Goal: Information Seeking & Learning: Find specific fact

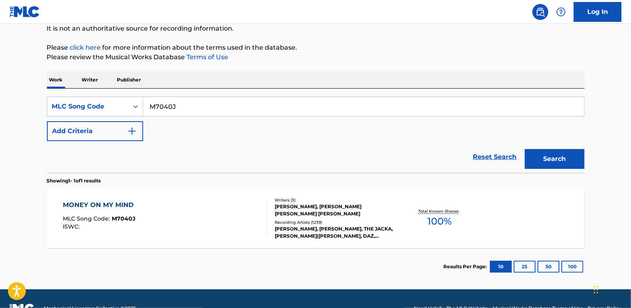
drag, startPoint x: 490, startPoint y: 156, endPoint x: 467, endPoint y: 148, distance: 24.9
click at [490, 156] on link "Reset Search" at bounding box center [495, 156] width 52 height 17
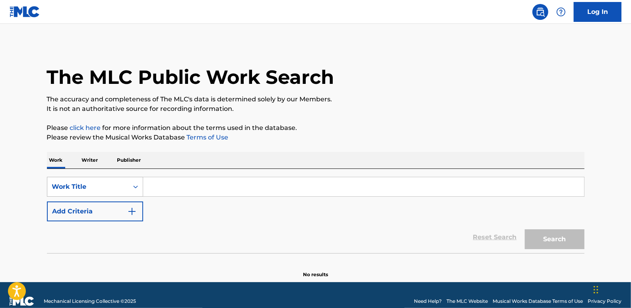
click at [136, 188] on div "Search Form" at bounding box center [135, 187] width 14 height 14
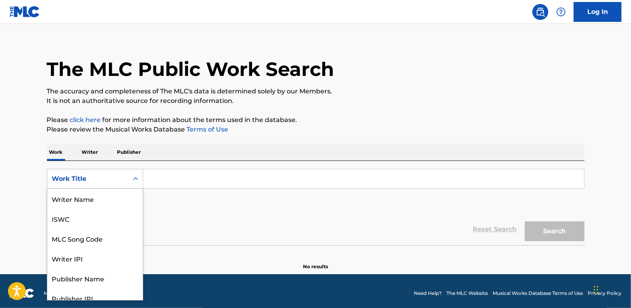
scroll to position [40, 0]
click at [102, 199] on div "MLC Song Code" at bounding box center [94, 199] width 95 height 20
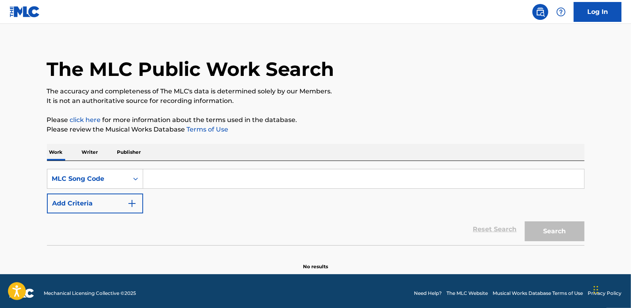
paste input "HA820U"
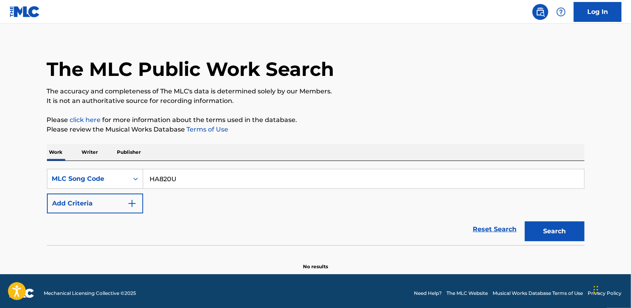
type input "HA820U"
click at [561, 229] on button "Search" at bounding box center [555, 231] width 60 height 20
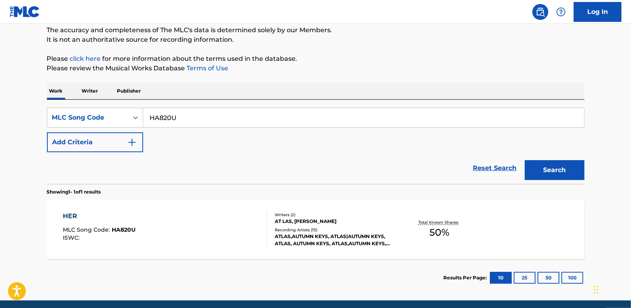
scroll to position [80, 0]
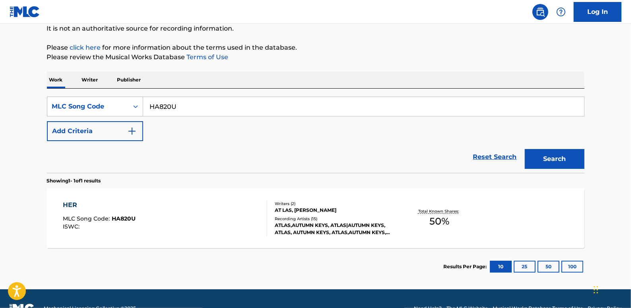
drag, startPoint x: 198, startPoint y: 107, endPoint x: 111, endPoint y: 101, distance: 86.9
click at [111, 101] on div "SearchWithCriteriac922d300-32cf-4823-b8ae-547bde9506e9 MLC Song Code HA820U" at bounding box center [316, 107] width 538 height 20
paste input "L9101P"
type input "L9101P"
click at [547, 156] on button "Search" at bounding box center [555, 159] width 60 height 20
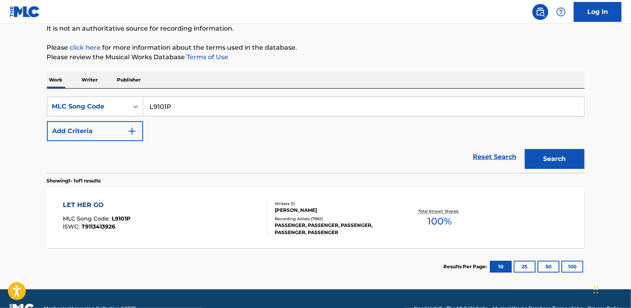
click at [487, 154] on link "Reset Search" at bounding box center [495, 156] width 52 height 17
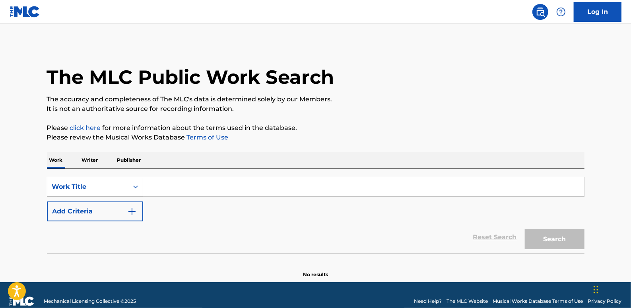
click at [132, 184] on icon "Search Form" at bounding box center [136, 187] width 8 height 8
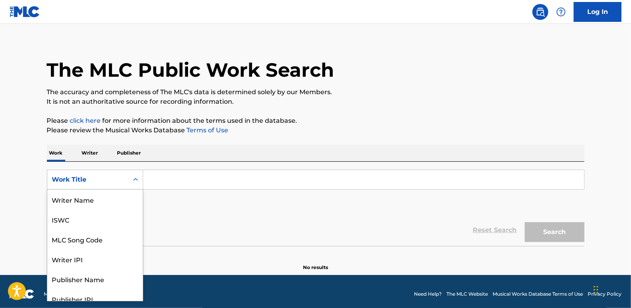
scroll to position [8, 0]
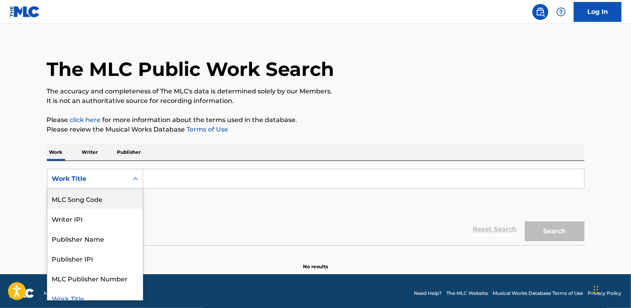
click at [115, 194] on div "MLC Song Code" at bounding box center [94, 199] width 95 height 20
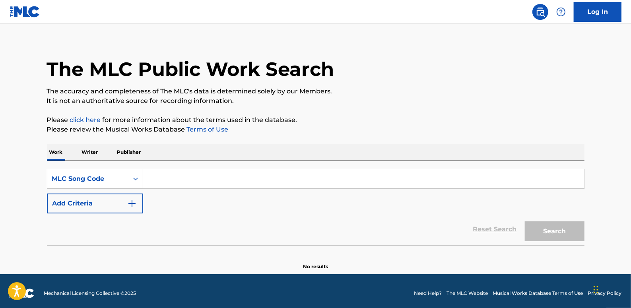
paste input "HA820U"
type input "HA820U"
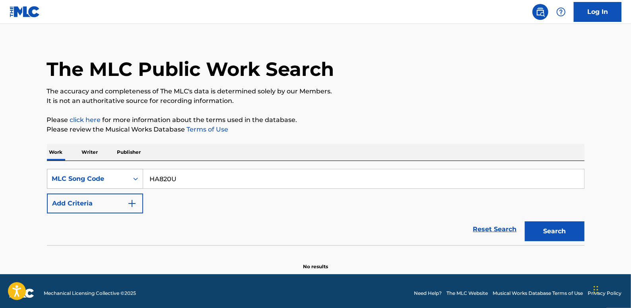
drag, startPoint x: 185, startPoint y: 178, endPoint x: 122, endPoint y: 171, distance: 63.6
click at [122, 171] on div "SearchWithCriteria01d2b971-29d5-403d-949d-b7b091d0ad55 MLC Song Code HA820U" at bounding box center [316, 179] width 538 height 20
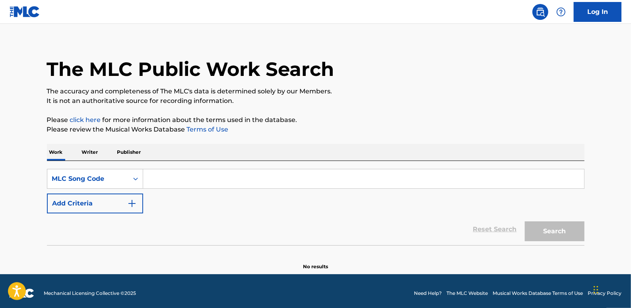
paste input "HA820U"
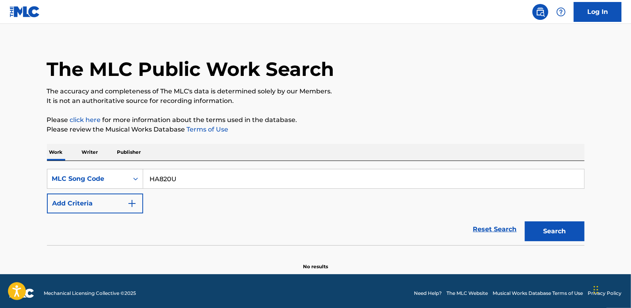
type input "HA820U"
click at [572, 229] on button "Search" at bounding box center [555, 231] width 60 height 20
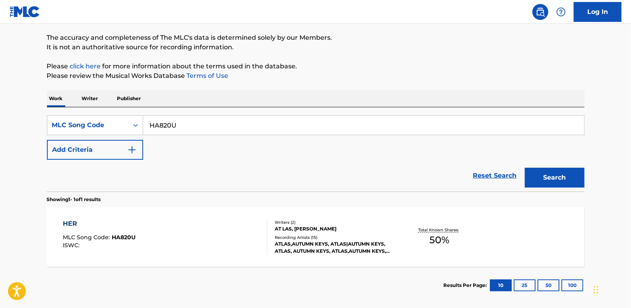
scroll to position [99, 0]
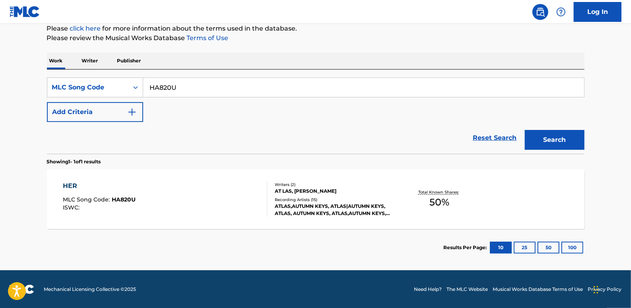
drag, startPoint x: 177, startPoint y: 87, endPoint x: 168, endPoint y: 60, distance: 27.9
click at [144, 85] on input "HA820U" at bounding box center [363, 87] width 441 height 19
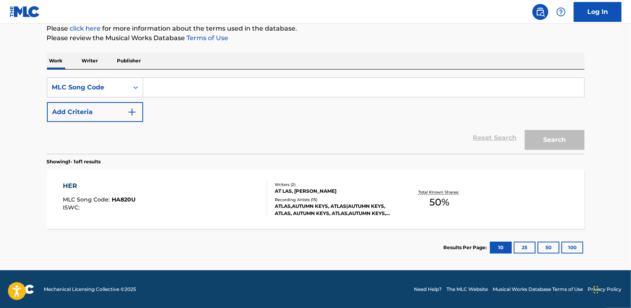
paste input "E6394K"
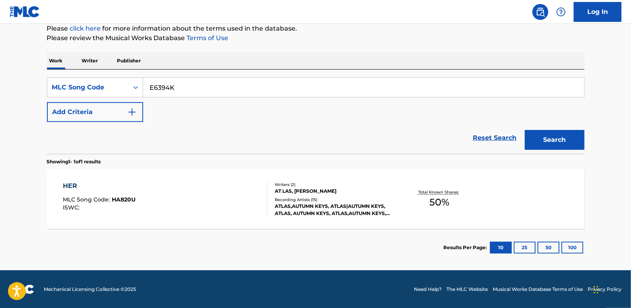
type input "E6394K"
click at [542, 142] on button "Search" at bounding box center [555, 140] width 60 height 20
click at [161, 210] on div "'88 MLC Song Code : E6394K ISWC : T0614686326" at bounding box center [165, 199] width 204 height 36
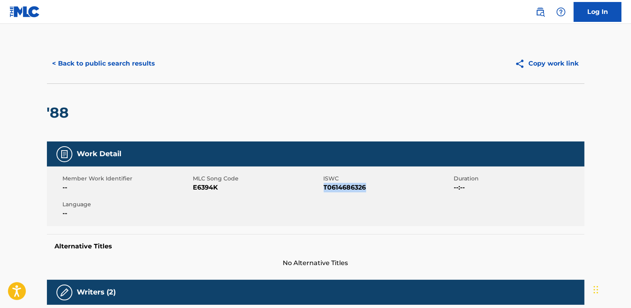
drag, startPoint x: 371, startPoint y: 186, endPoint x: 324, endPoint y: 188, distance: 47.4
click at [324, 188] on span "T0614686326" at bounding box center [388, 188] width 128 height 10
drag, startPoint x: 324, startPoint y: 188, endPoint x: 330, endPoint y: 190, distance: 6.3
copy span "T0614686326"
click at [126, 66] on button "< Back to public search results" at bounding box center [104, 64] width 114 height 20
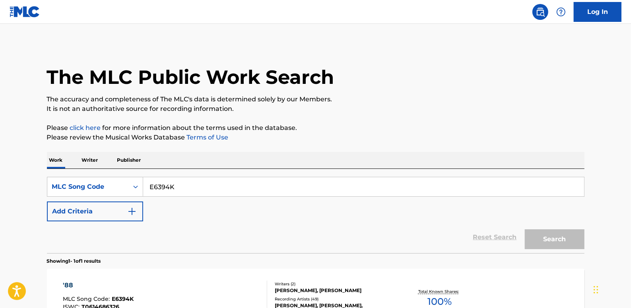
scroll to position [79, 0]
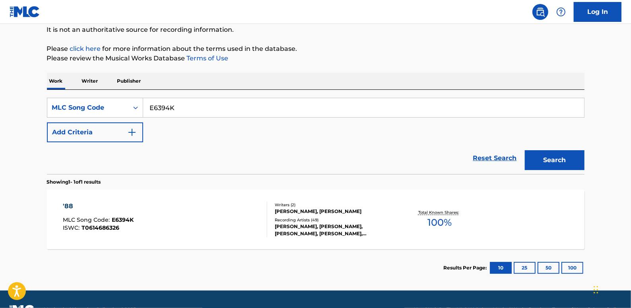
drag, startPoint x: 183, startPoint y: 105, endPoint x: 142, endPoint y: 95, distance: 41.4
click at [128, 107] on div "SearchWithCriteria01d2b971-29d5-403d-949d-b7b091d0ad55 MLC Song Code E6394K" at bounding box center [316, 108] width 538 height 20
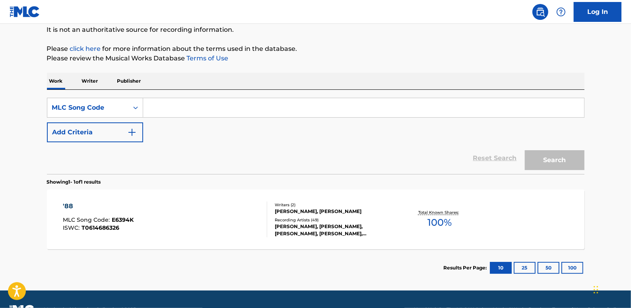
paste input "8A5XK1"
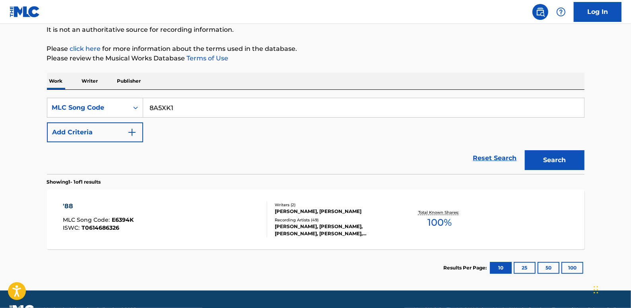
click at [551, 163] on button "Search" at bounding box center [555, 160] width 60 height 20
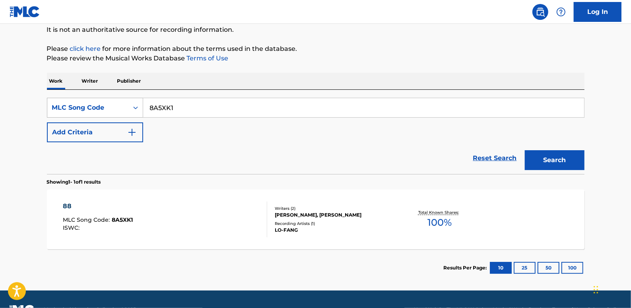
drag, startPoint x: 205, startPoint y: 112, endPoint x: 137, endPoint y: 111, distance: 68.0
click at [137, 111] on div "SearchWithCriteria01d2b971-29d5-403d-949d-b7b091d0ad55 MLC Song Code 8A5XK1" at bounding box center [316, 108] width 538 height 20
type input "88"
drag, startPoint x: 491, startPoint y: 159, endPoint x: 474, endPoint y: 156, distance: 17.8
click at [491, 159] on link "Reset Search" at bounding box center [495, 158] width 52 height 17
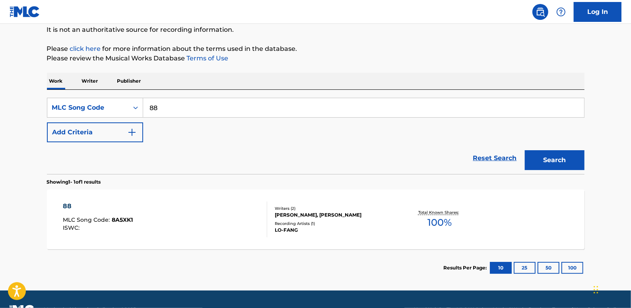
scroll to position [0, 0]
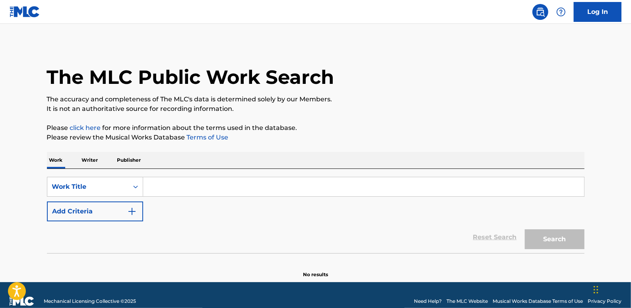
paste input "GROTESQUE"
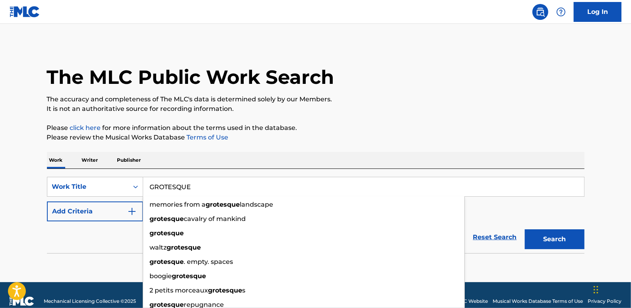
type input "GROTESQUE"
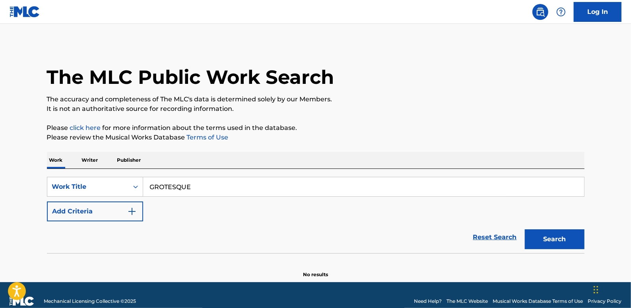
click at [115, 211] on button "Add Criteria" at bounding box center [95, 212] width 96 height 20
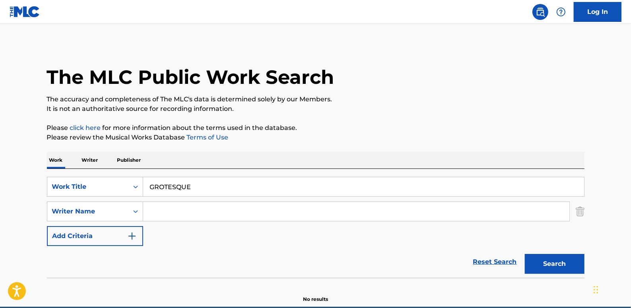
click at [171, 211] on input "Search Form" at bounding box center [356, 211] width 426 height 19
paste input "[PERSON_NAME] [PERSON_NAME]"
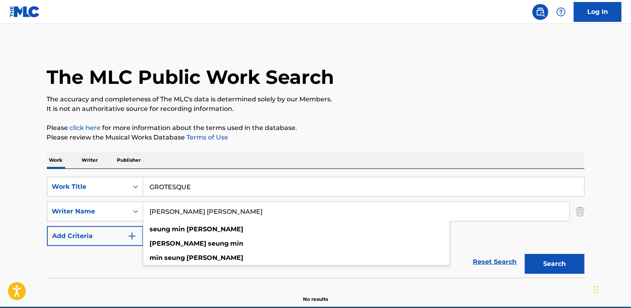
type input "[PERSON_NAME] [PERSON_NAME]"
click at [565, 260] on button "Search" at bounding box center [555, 264] width 60 height 20
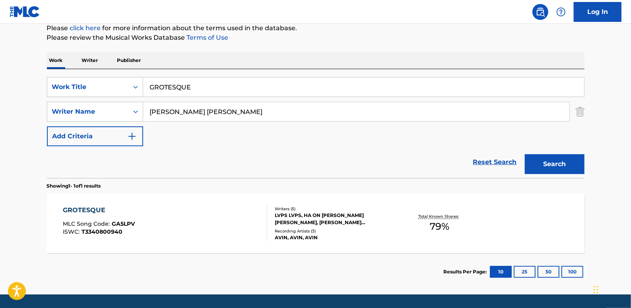
scroll to position [108, 0]
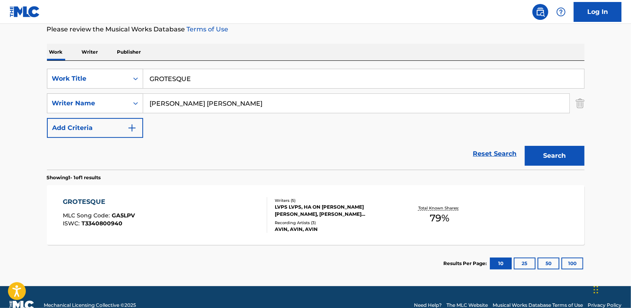
click at [219, 185] on div "GROTESQUE MLC Song Code : GA5LPV ISWC : T3340800940 Writers ( 5 ) LVPS LVPS, HA…" at bounding box center [316, 215] width 538 height 60
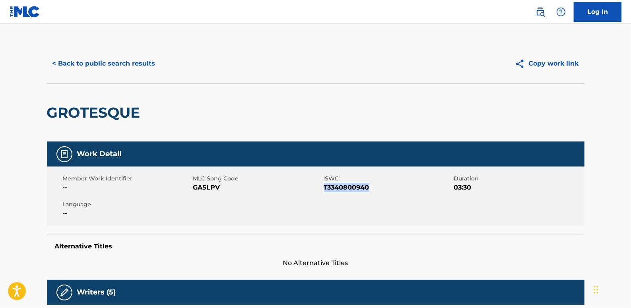
drag, startPoint x: 373, startPoint y: 189, endPoint x: 324, endPoint y: 186, distance: 49.0
click at [324, 186] on span "T3340800940" at bounding box center [388, 188] width 128 height 10
drag, startPoint x: 324, startPoint y: 186, endPoint x: 328, endPoint y: 189, distance: 5.2
copy span "T3340800940"
click at [140, 62] on button "< Back to public search results" at bounding box center [104, 64] width 114 height 20
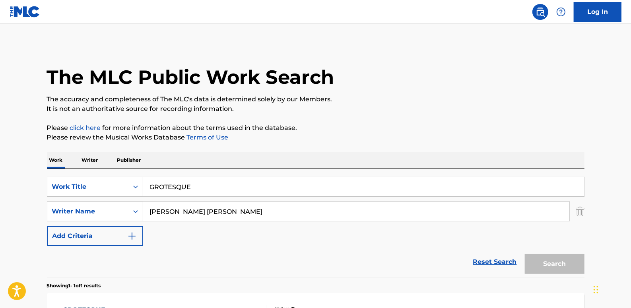
scroll to position [79, 0]
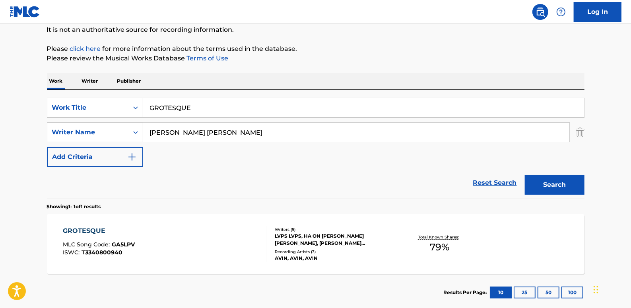
click at [498, 182] on link "Reset Search" at bounding box center [495, 182] width 52 height 17
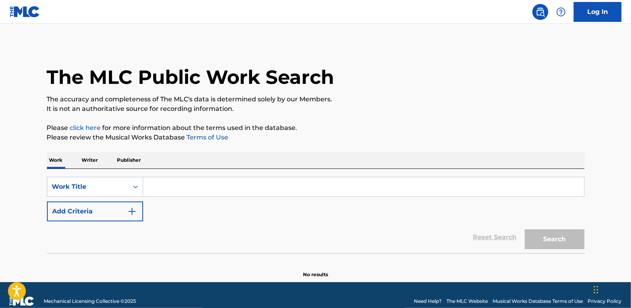
paste input "HELLO (FEAT.LIL CHERRY)"
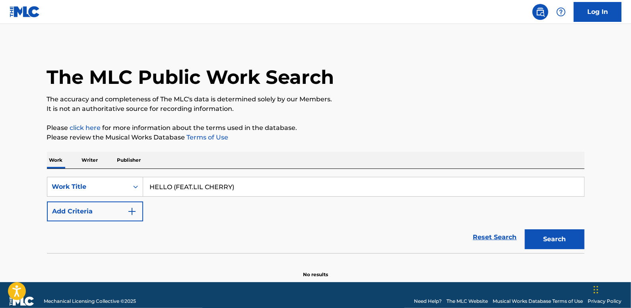
type input "HELLO (FEAT.LIL CHERRY)"
click at [99, 209] on button "Add Criteria" at bounding box center [95, 212] width 96 height 20
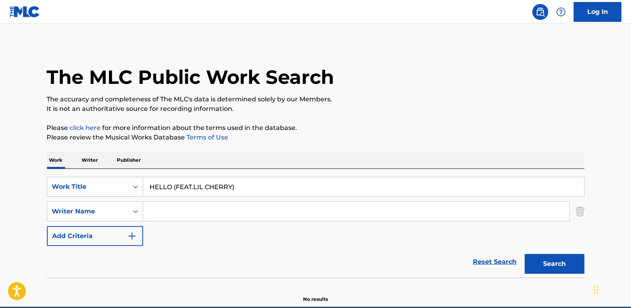
click at [190, 215] on input "Search Form" at bounding box center [356, 211] width 426 height 19
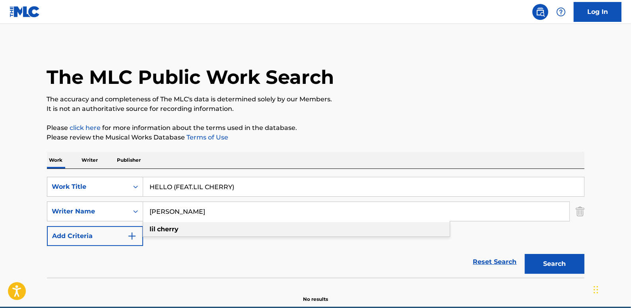
type input "[PERSON_NAME]"
click at [171, 227] on strong "cherry" at bounding box center [167, 229] width 21 height 8
click at [571, 261] on button "Search" at bounding box center [555, 264] width 60 height 20
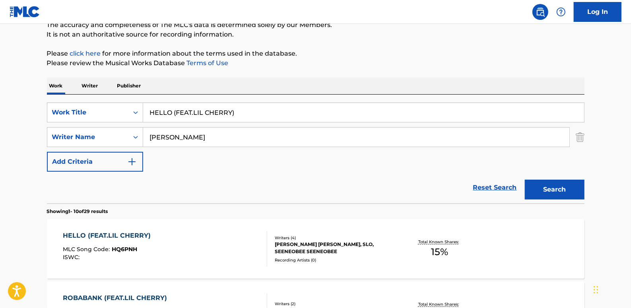
scroll to position [108, 0]
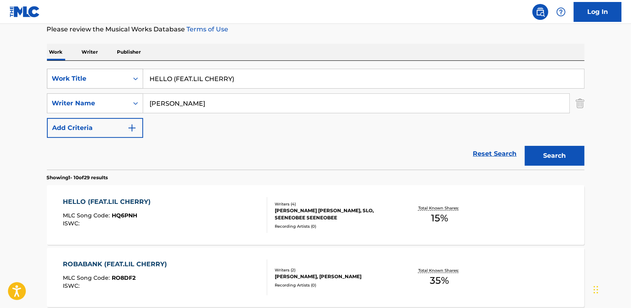
drag, startPoint x: 242, startPoint y: 78, endPoint x: 121, endPoint y: 76, distance: 120.5
click at [121, 76] on div "SearchWithCriteria06c3e48b-bede-4753-a9b3-72113a5c158e Work Title HELLO (FEAT.L…" at bounding box center [316, 79] width 538 height 20
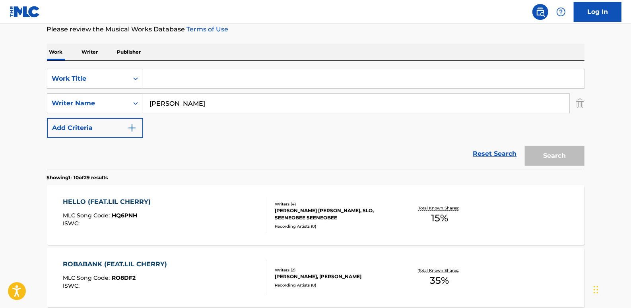
paste input "SAUCE (FEAT. LIL CHERRY)"
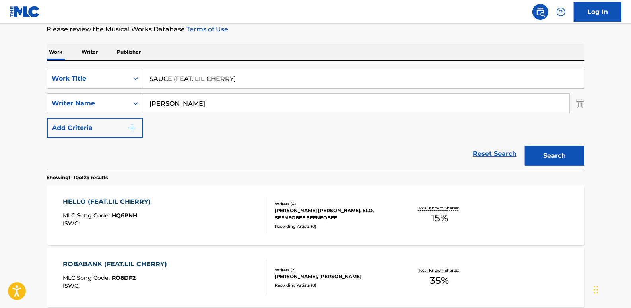
type input "SAUCE (FEAT. LIL CHERRY)"
click at [553, 157] on button "Search" at bounding box center [555, 156] width 60 height 20
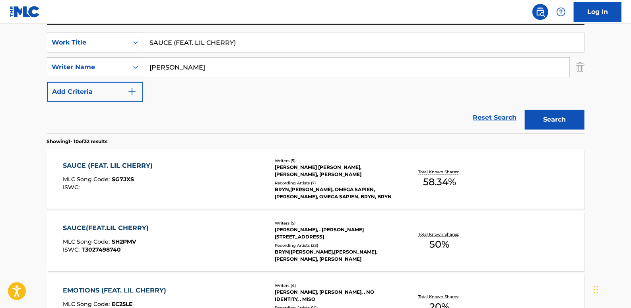
scroll to position [181, 0]
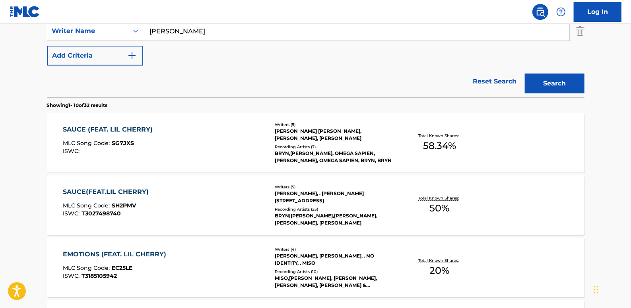
click at [153, 203] on div "SAUCE(FEAT.[PERSON_NAME]) MLC Song Code : SH2PMV ISWC : T3027498740" at bounding box center [165, 205] width 204 height 36
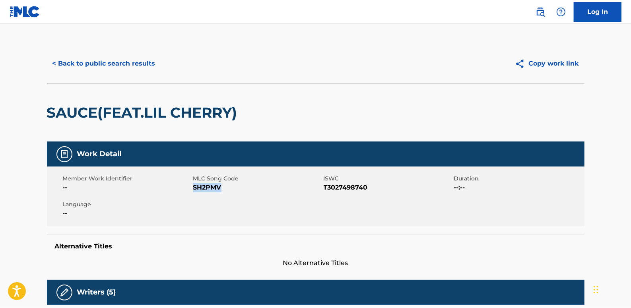
drag, startPoint x: 233, startPoint y: 185, endPoint x: 194, endPoint y: 188, distance: 38.7
click at [194, 188] on span "SH2PMV" at bounding box center [257, 188] width 128 height 10
drag, startPoint x: 194, startPoint y: 188, endPoint x: 199, endPoint y: 189, distance: 4.4
copy span "SH2PMV"
click at [142, 68] on button "< Back to public search results" at bounding box center [104, 64] width 114 height 20
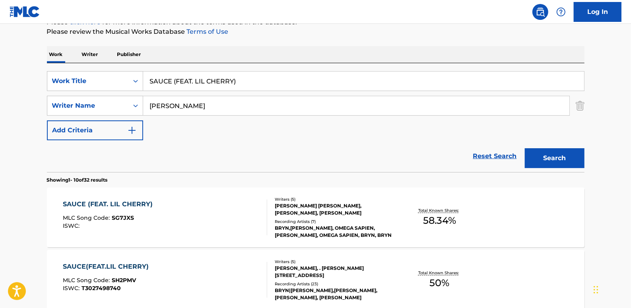
scroll to position [104, 0]
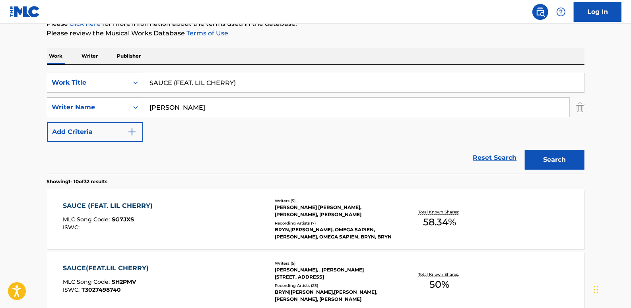
click at [495, 155] on link "Reset Search" at bounding box center [495, 157] width 52 height 17
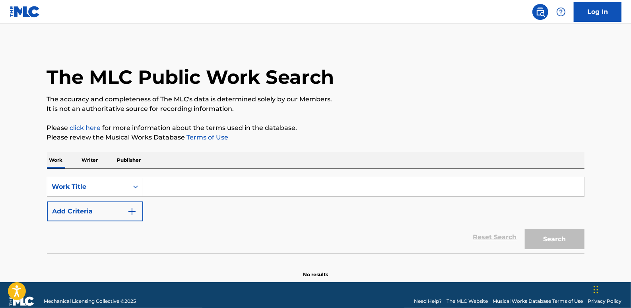
paste input "IS HOT(FEAT.YBN NAHMIR)"
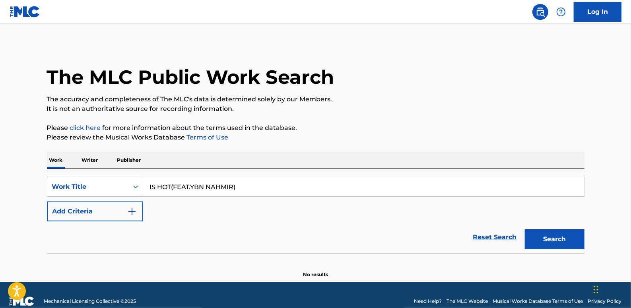
type input "IS HOT(FEAT.YBN NAHMIR)"
click at [567, 238] on button "Search" at bounding box center [555, 239] width 60 height 20
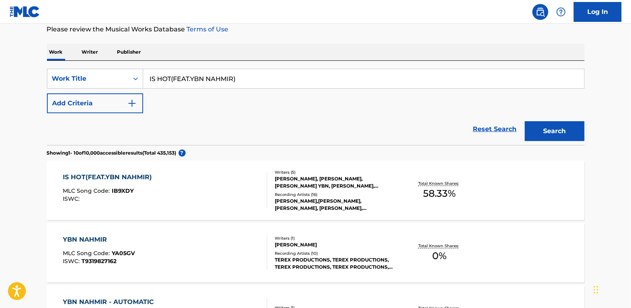
scroll to position [144, 0]
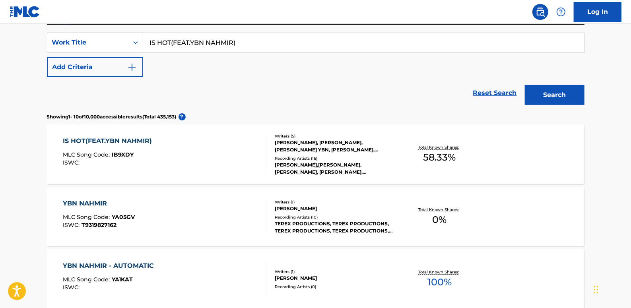
click at [490, 91] on link "Reset Search" at bounding box center [495, 92] width 52 height 17
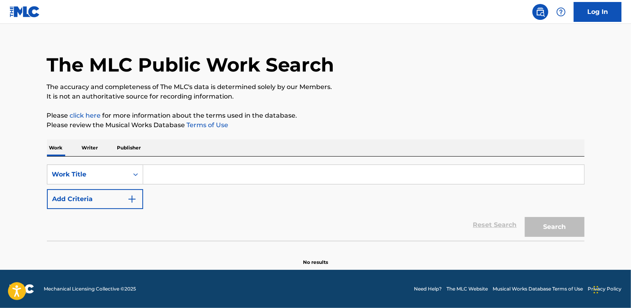
scroll to position [0, 0]
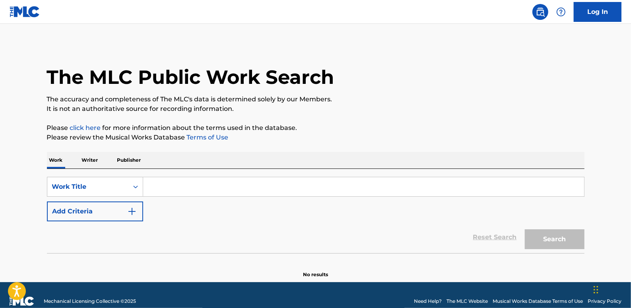
paste input "TORUK MAKTO"
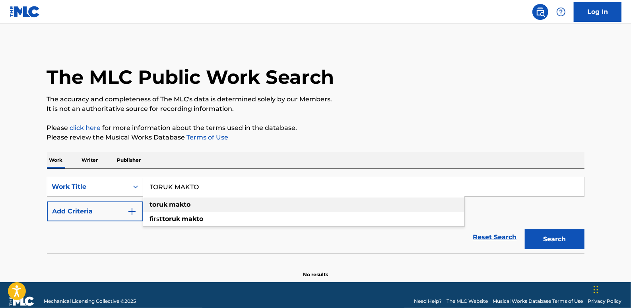
drag, startPoint x: 209, startPoint y: 207, endPoint x: 170, endPoint y: 209, distance: 39.4
click at [207, 208] on div "toruk makto" at bounding box center [303, 205] width 321 height 14
type input "toruk makto"
click at [110, 210] on button "Add Criteria" at bounding box center [95, 212] width 96 height 20
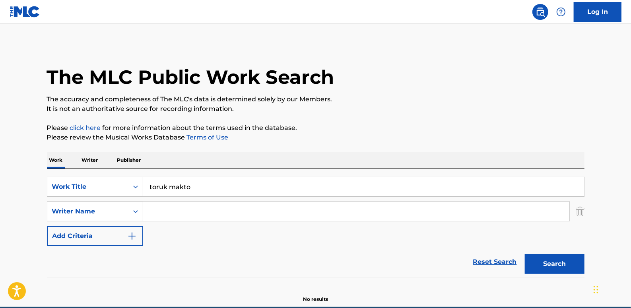
paste input "[PERSON_NAME]"
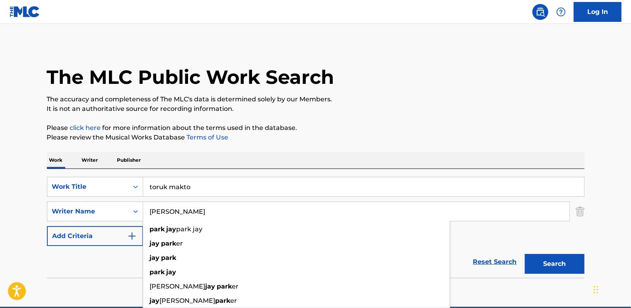
type input "[PERSON_NAME]"
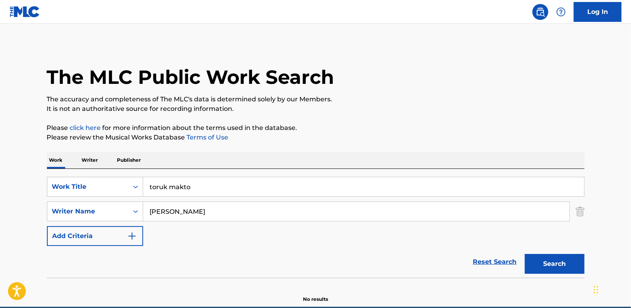
click at [571, 270] on button "Search" at bounding box center [555, 264] width 60 height 20
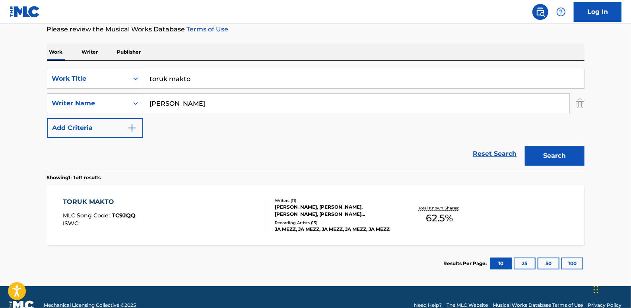
scroll to position [72, 0]
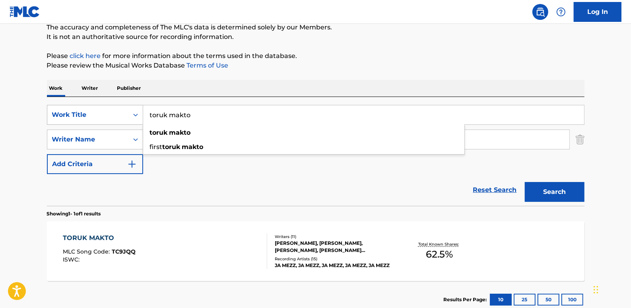
drag, startPoint x: 207, startPoint y: 116, endPoint x: 138, endPoint y: 109, distance: 69.1
click at [138, 109] on div "SearchWithCriteria06c3e48b-bede-4753-a9b3-72113a5c158e Work Title toruk makto t…" at bounding box center [316, 115] width 538 height 20
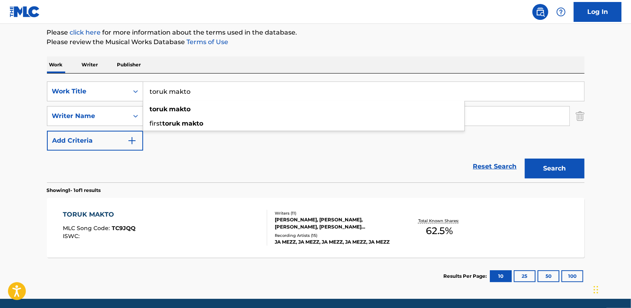
scroll to position [108, 0]
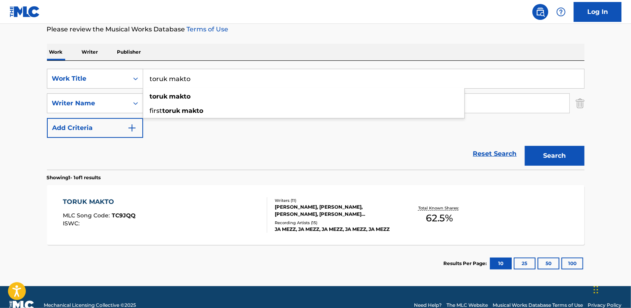
click at [497, 154] on link "Reset Search" at bounding box center [495, 153] width 52 height 17
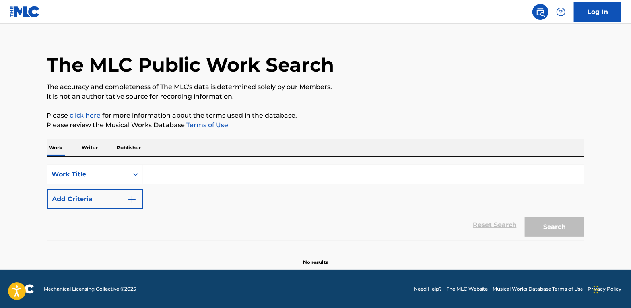
scroll to position [0, 0]
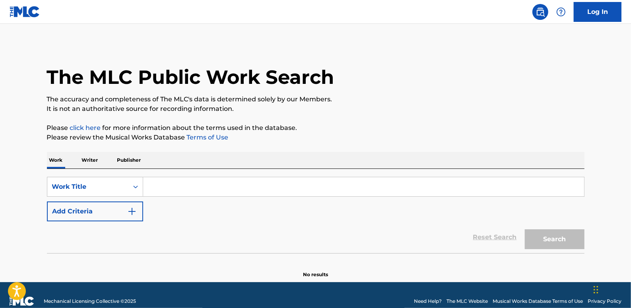
paste input "MY WAVE (FEAT. SIK-K)"
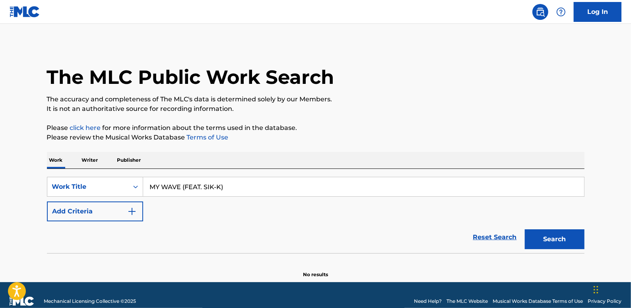
type input "MY WAVE (FEAT. SIK-K)"
click at [103, 215] on button "Add Criteria" at bounding box center [95, 212] width 96 height 20
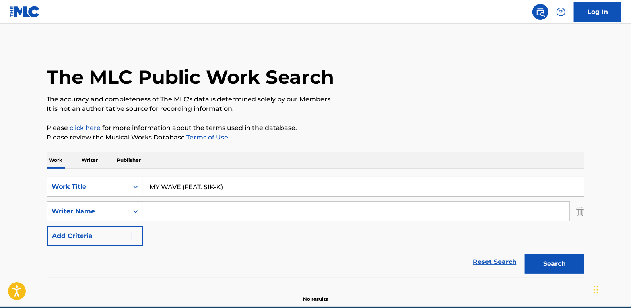
paste input "in [PERSON_NAME];"
type input "in [PERSON_NAME];"
drag, startPoint x: 235, startPoint y: 186, endPoint x: 195, endPoint y: 175, distance: 41.3
click at [186, 185] on input "MY WAVE (FEAT. SIK-K)" at bounding box center [363, 186] width 441 height 19
type input "MY WAVE ("
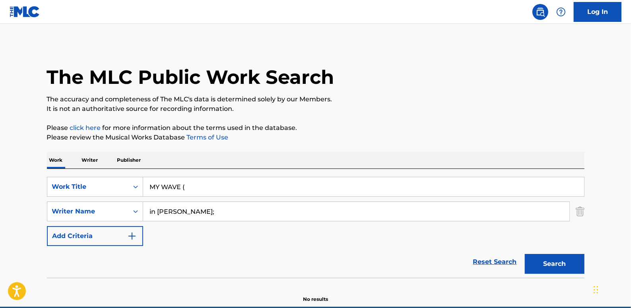
click at [239, 212] on input "in [PERSON_NAME];" at bounding box center [356, 211] width 426 height 19
click at [148, 211] on input "in [PERSON_NAME]" at bounding box center [356, 211] width 426 height 19
click at [211, 226] on div "min [PERSON_NAME]" at bounding box center [296, 229] width 307 height 14
type input "min [PERSON_NAME]"
click at [235, 188] on input "MY WAVE (" at bounding box center [363, 186] width 441 height 19
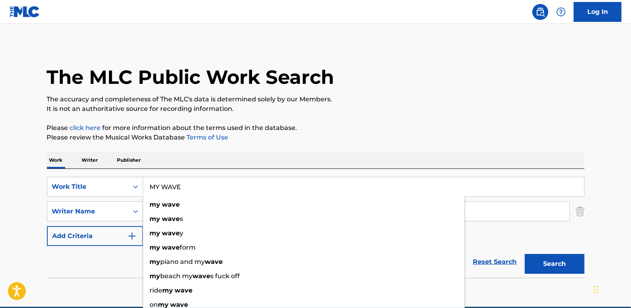
type input "MY WAVE"
click at [530, 124] on p "Please click here for more information about the terms used in the database." at bounding box center [316, 128] width 538 height 10
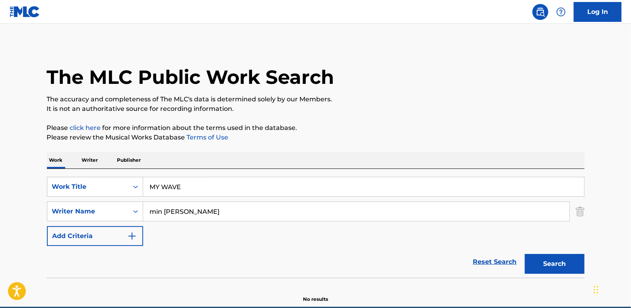
click at [561, 264] on button "Search" at bounding box center [555, 264] width 60 height 20
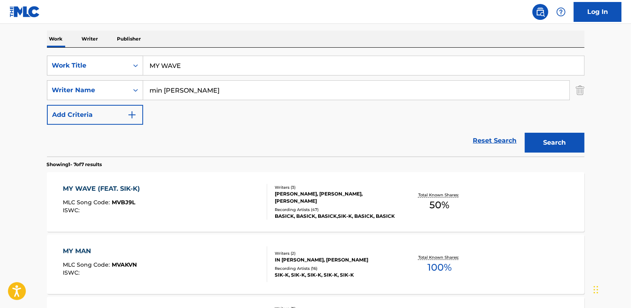
scroll to position [108, 0]
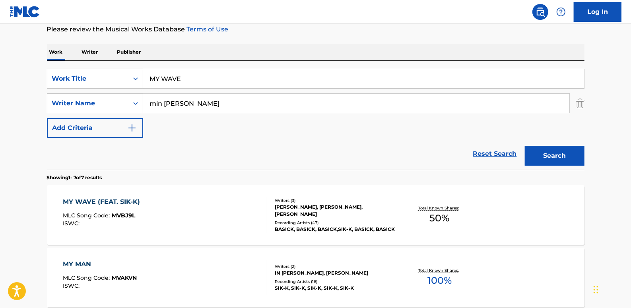
click at [490, 148] on link "Reset Search" at bounding box center [495, 153] width 52 height 17
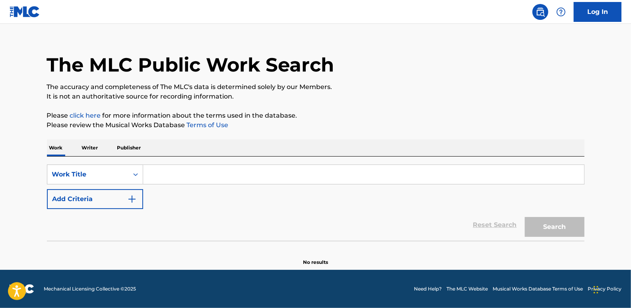
scroll to position [0, 0]
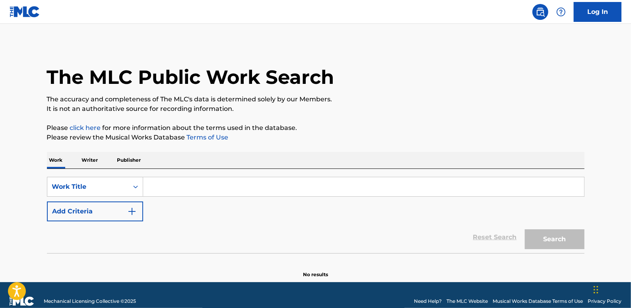
paste input "GET A WHIFF OF DIS"
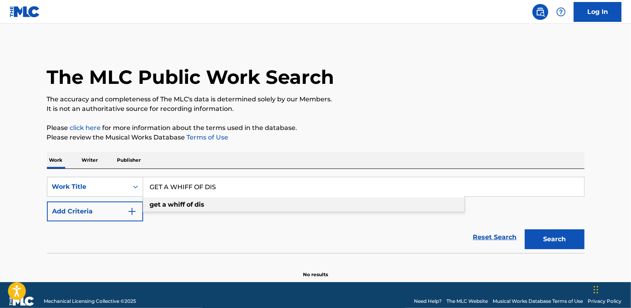
click at [173, 207] on strong "whiff" at bounding box center [176, 205] width 17 height 8
type input "get a whiff of dis"
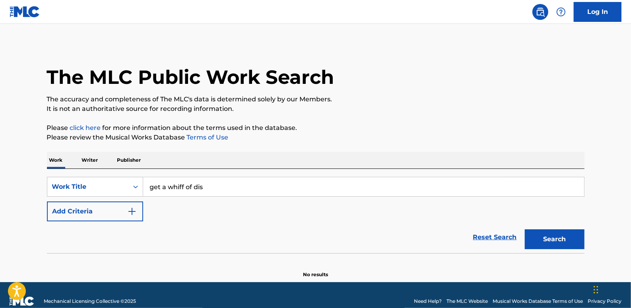
click at [95, 210] on button "Add Criteria" at bounding box center [95, 212] width 96 height 20
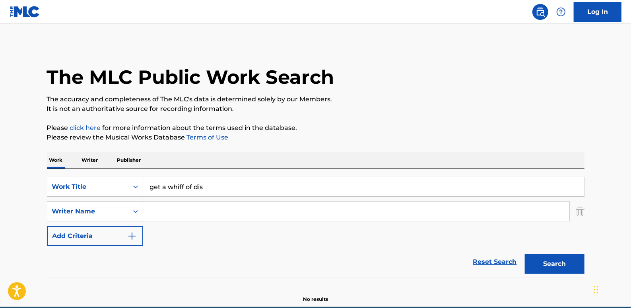
click at [192, 212] on input "Search Form" at bounding box center [356, 211] width 426 height 19
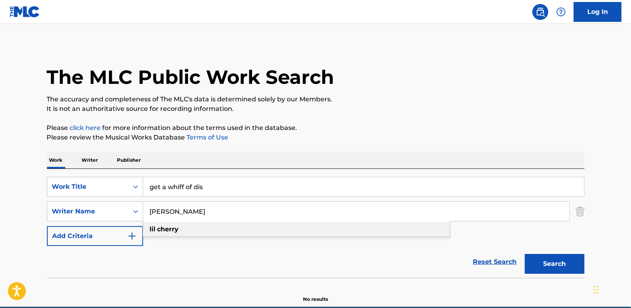
type input "[PERSON_NAME]"
click at [193, 231] on div "[PERSON_NAME]" at bounding box center [296, 229] width 307 height 14
click at [543, 260] on button "Search" at bounding box center [555, 264] width 60 height 20
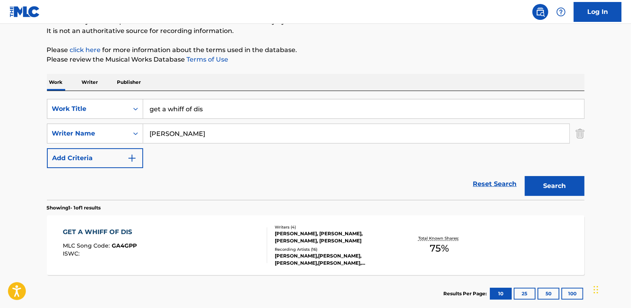
scroll to position [108, 0]
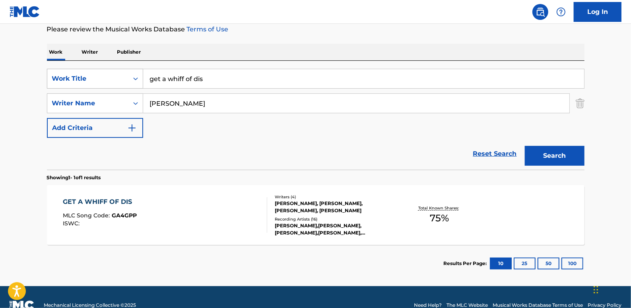
drag, startPoint x: 218, startPoint y: 79, endPoint x: 130, endPoint y: 76, distance: 87.9
click at [130, 76] on div "SearchWithCriteria06c3e48b-bede-4753-a9b3-72113a5c158e Work Title get a whiff o…" at bounding box center [316, 79] width 538 height 20
paste input "NOWHERE"
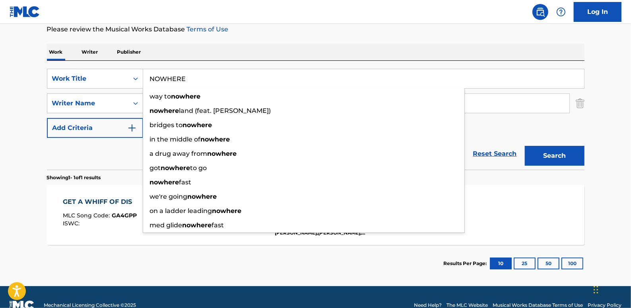
type input "NOWHERE"
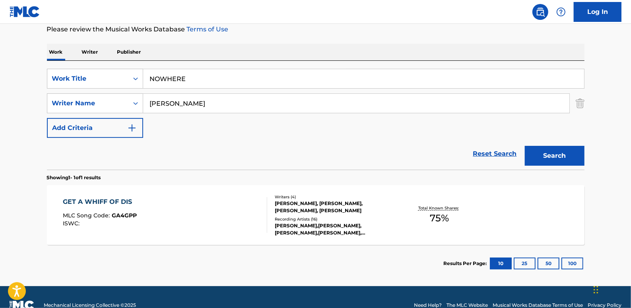
click at [465, 48] on div "Work Writer Publisher" at bounding box center [316, 52] width 538 height 17
drag, startPoint x: 215, startPoint y: 104, endPoint x: 129, endPoint y: 101, distance: 85.5
click at [132, 101] on div "SearchWithCriteriaa6e068bd-12e3-4c8e-b814-4e472d16a12c Writer Name [PERSON_NAME]" at bounding box center [316, 103] width 538 height 20
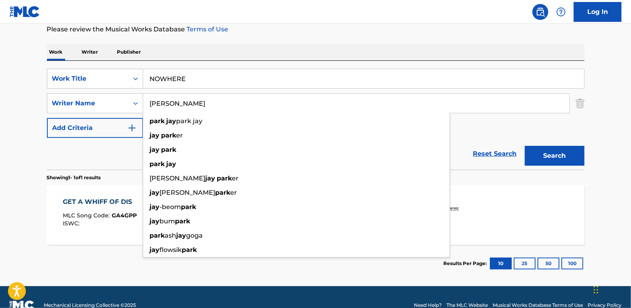
type input "[PERSON_NAME]"
click at [545, 160] on button "Search" at bounding box center [555, 156] width 60 height 20
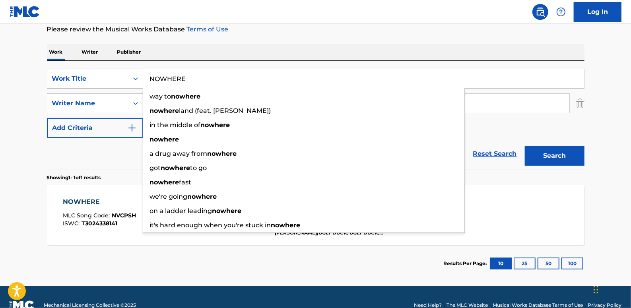
drag, startPoint x: 196, startPoint y: 77, endPoint x: 140, endPoint y: 77, distance: 56.1
click at [140, 77] on div "SearchWithCriteria06c3e48b-bede-4753-a9b3-72113a5c158e Work Title NOWHERE way t…" at bounding box center [316, 79] width 538 height 20
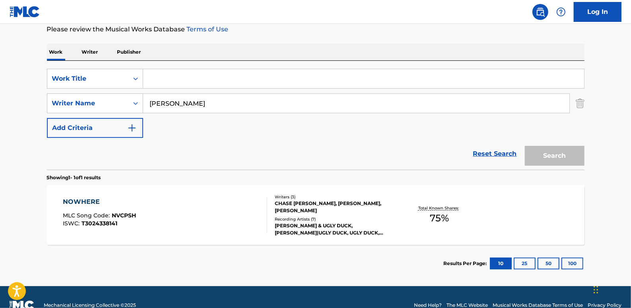
paste input "ON AIR(FEAT.LOCO, [PERSON_NAME], GRAY)"
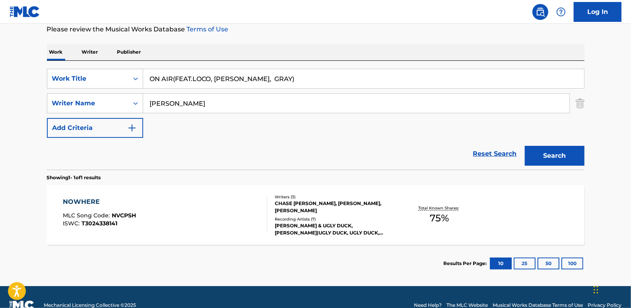
type input "ON AIR(FEAT.LOCO, [PERSON_NAME], GRAY)"
click at [544, 155] on button "Search" at bounding box center [555, 156] width 60 height 20
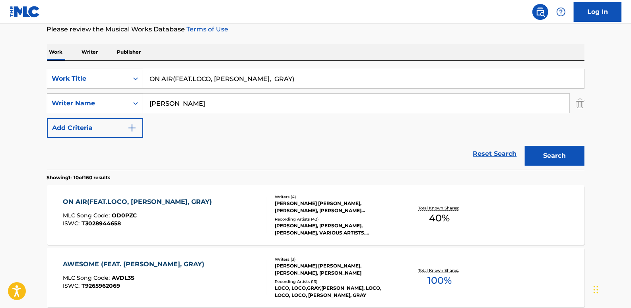
drag, startPoint x: 490, startPoint y: 149, endPoint x: 338, endPoint y: 151, distance: 152.3
click at [490, 149] on link "Reset Search" at bounding box center [495, 153] width 52 height 17
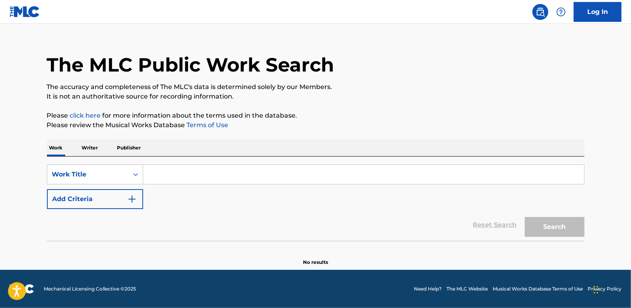
scroll to position [0, 0]
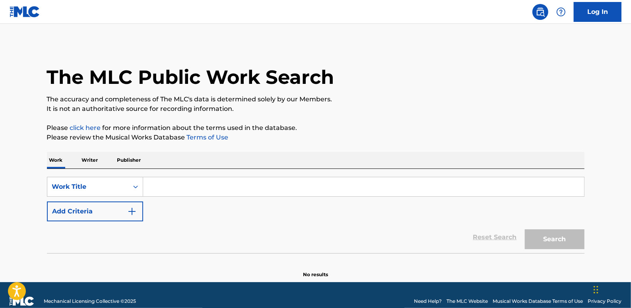
paste input "LEME IN"
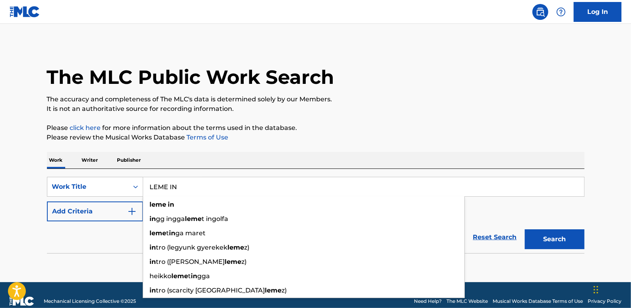
type input "LEME IN"
click at [113, 210] on button "Add Criteria" at bounding box center [95, 212] width 96 height 20
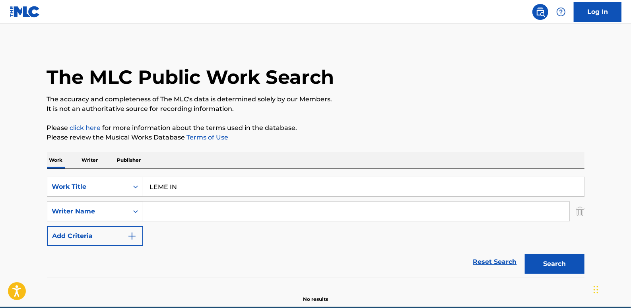
click at [181, 211] on input "Search Form" at bounding box center [356, 211] width 426 height 19
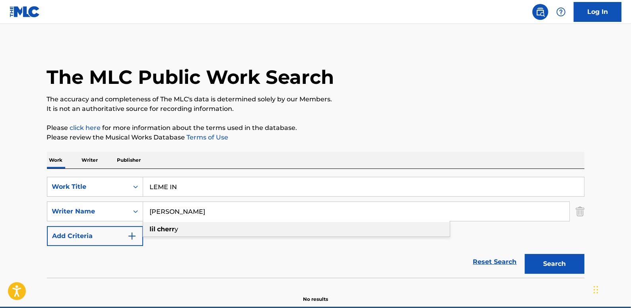
click at [159, 228] on strong "cherr" at bounding box center [165, 229] width 17 height 8
type input "[PERSON_NAME]"
click at [557, 268] on button "Search" at bounding box center [555, 264] width 60 height 20
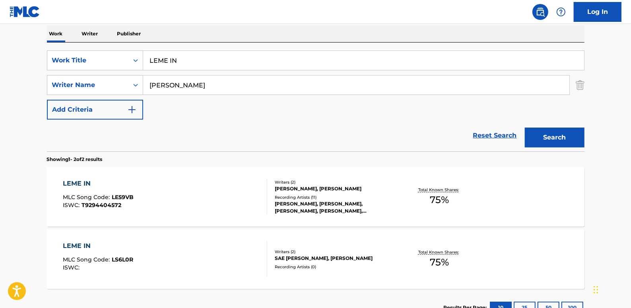
scroll to position [144, 0]
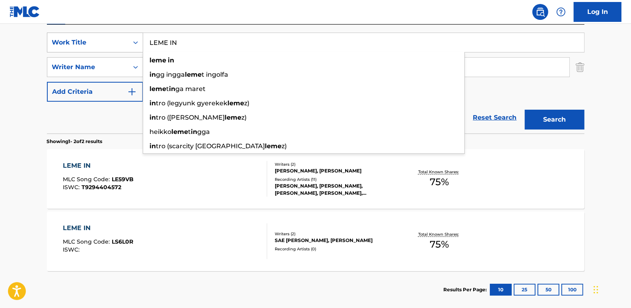
drag, startPoint x: 194, startPoint y: 43, endPoint x: 136, endPoint y: 35, distance: 57.9
click at [135, 35] on div "SearchWithCriteria06c3e48b-bede-4753-a9b3-72113a5c158e Work Title LEME IN leme …" at bounding box center [316, 43] width 538 height 20
click at [219, 190] on div "LEME IN MLC Song Code : LE59VB ISWC : T9294404572" at bounding box center [165, 179] width 204 height 36
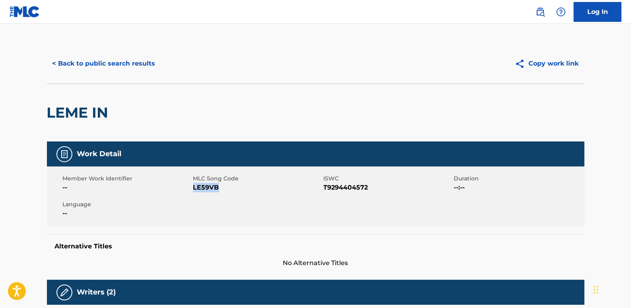
drag, startPoint x: 230, startPoint y: 188, endPoint x: 194, endPoint y: 185, distance: 36.0
click at [194, 185] on span "LE59VB" at bounding box center [257, 188] width 128 height 10
drag, startPoint x: 194, startPoint y: 185, endPoint x: 200, endPoint y: 190, distance: 7.6
copy span "LE59VB"
click at [120, 66] on button "< Back to public search results" at bounding box center [104, 64] width 114 height 20
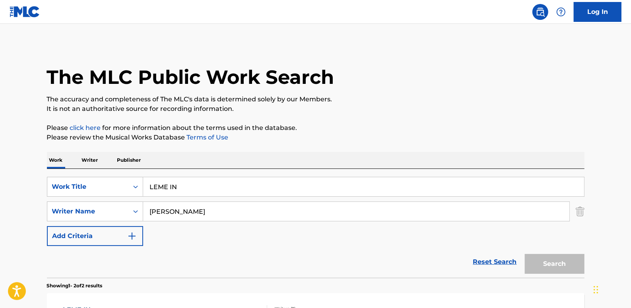
scroll to position [142, 0]
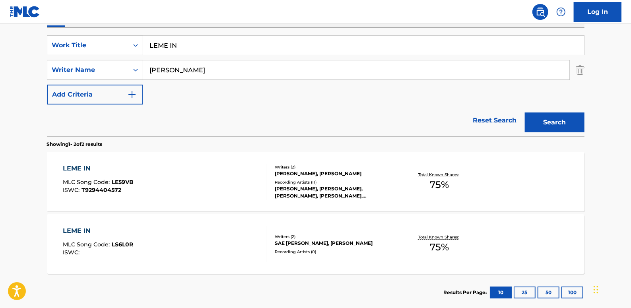
click at [493, 121] on link "Reset Search" at bounding box center [495, 120] width 52 height 17
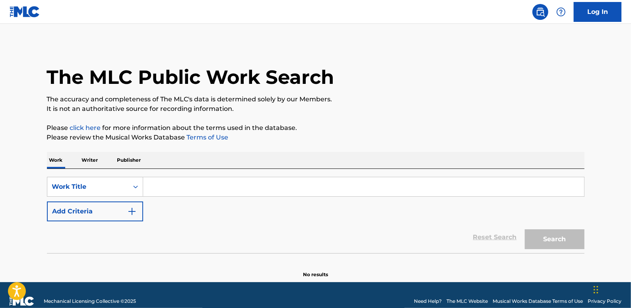
paste input "MAN JUST WANNA GET PAID(FEAT.[PERSON_NAME])"
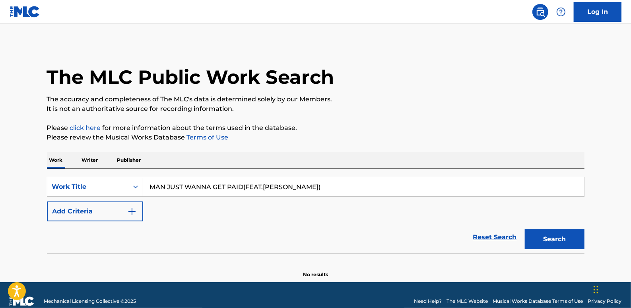
type input "MAN JUST WANNA GET PAID(FEAT.[PERSON_NAME])"
click at [103, 209] on button "Add Criteria" at bounding box center [95, 212] width 96 height 20
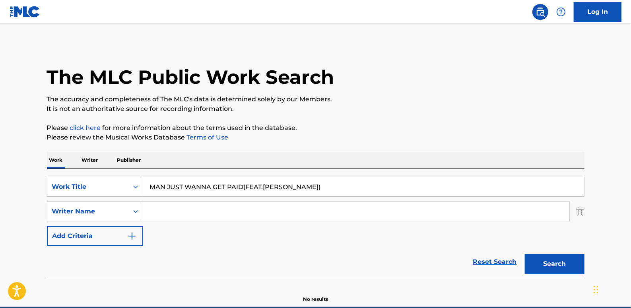
click at [165, 209] on input "Search Form" at bounding box center [356, 211] width 426 height 19
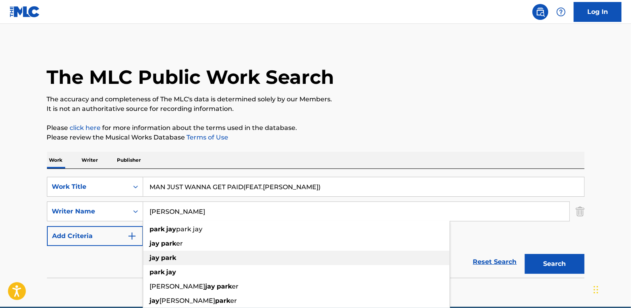
type input "[PERSON_NAME]"
click at [184, 261] on div "[PERSON_NAME]" at bounding box center [296, 258] width 307 height 14
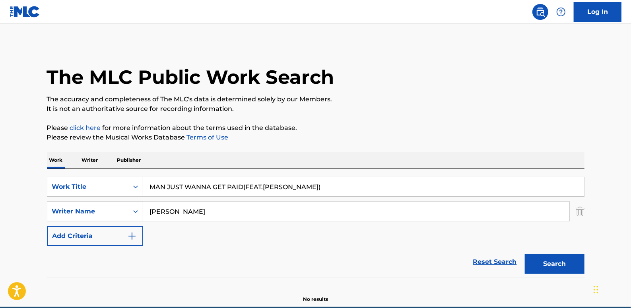
click at [553, 263] on button "Search" at bounding box center [555, 264] width 60 height 20
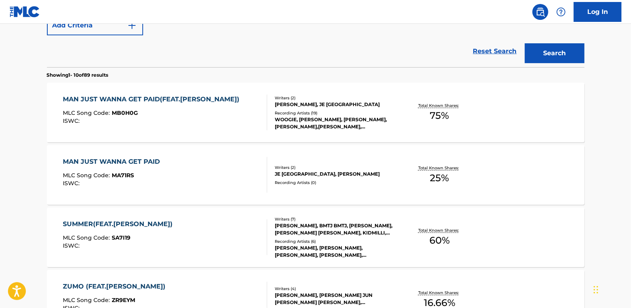
scroll to position [217, 0]
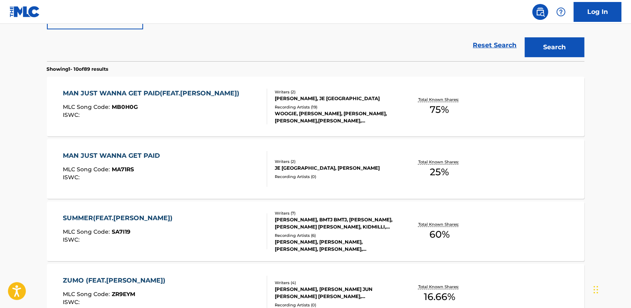
click at [481, 43] on link "Reset Search" at bounding box center [495, 45] width 52 height 17
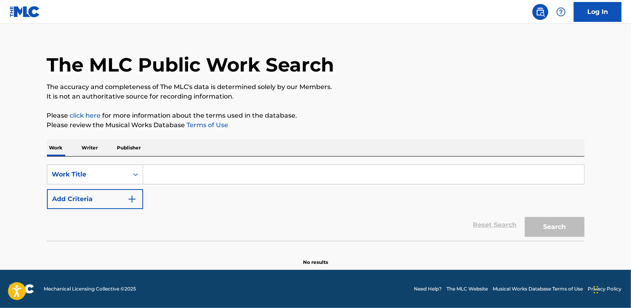
scroll to position [0, 0]
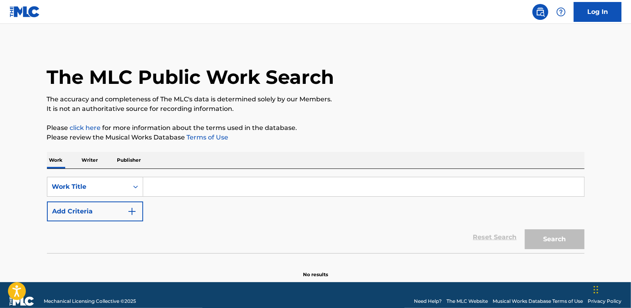
paste input "[PERSON_NAME] S QUESTION"
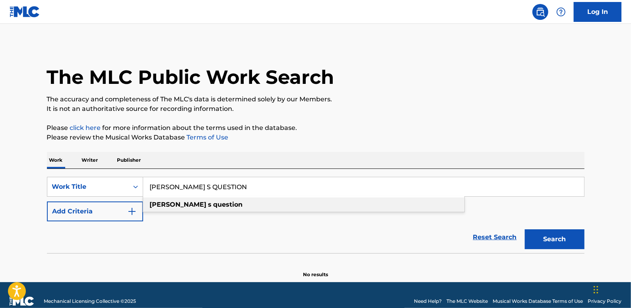
click at [214, 204] on strong "question" at bounding box center [228, 205] width 29 height 8
type input "[PERSON_NAME] s question"
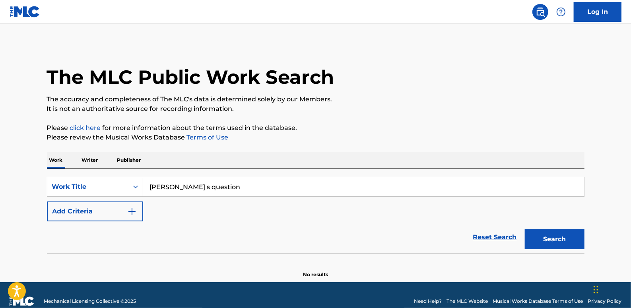
click at [103, 211] on button "Add Criteria" at bounding box center [95, 212] width 96 height 20
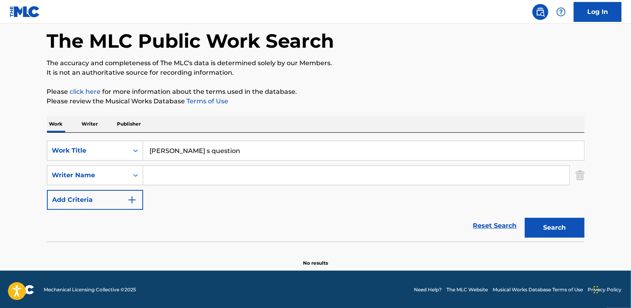
scroll to position [37, 0]
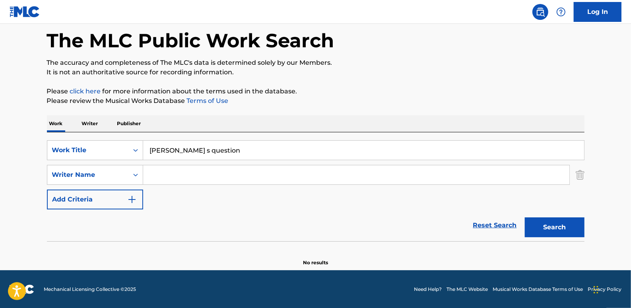
paste input "Jun [PERSON_NAME];"
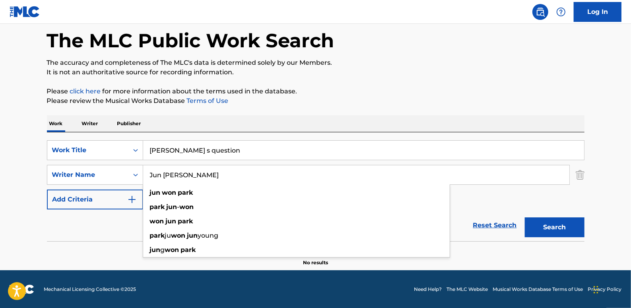
type input "Jun [PERSON_NAME]"
click at [550, 225] on button "Search" at bounding box center [555, 227] width 60 height 20
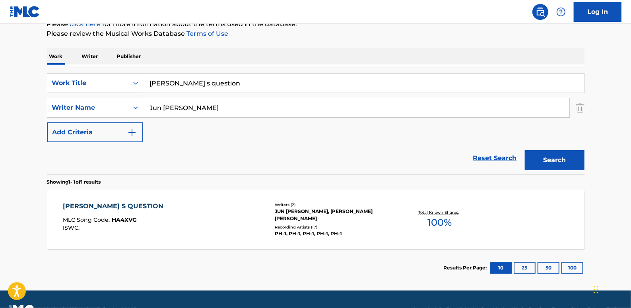
scroll to position [109, 0]
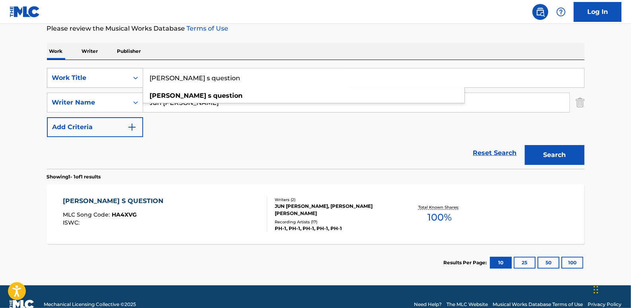
drag, startPoint x: 221, startPoint y: 74, endPoint x: 141, endPoint y: 76, distance: 79.9
click at [141, 76] on div "SearchWithCriteria06c3e48b-bede-4753-a9b3-72113a5c158e Work Title [PERSON_NAME]…" at bounding box center [316, 78] width 538 height 20
drag, startPoint x: 499, startPoint y: 149, endPoint x: 489, endPoint y: 150, distance: 10.4
click at [499, 149] on link "Reset Search" at bounding box center [495, 152] width 52 height 17
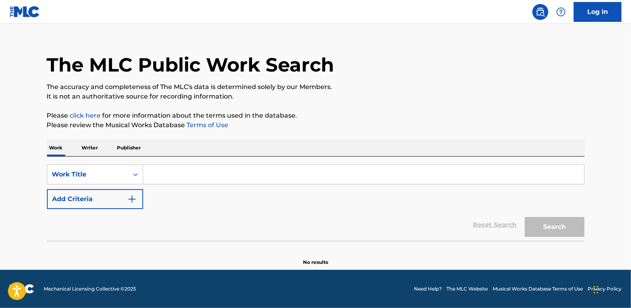
scroll to position [0, 0]
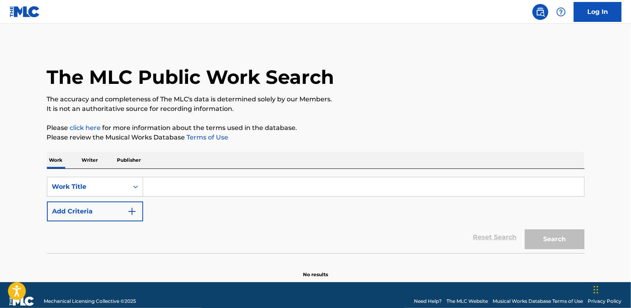
paste input "GIRLS (FEAT.SIK-K)"
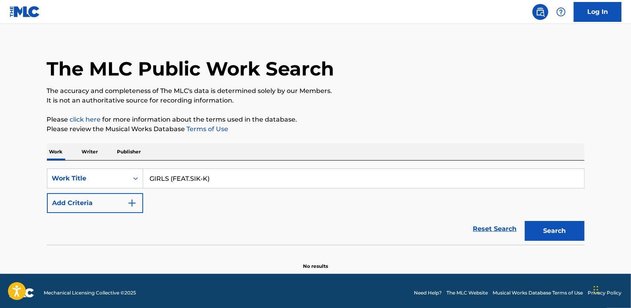
scroll to position [12, 0]
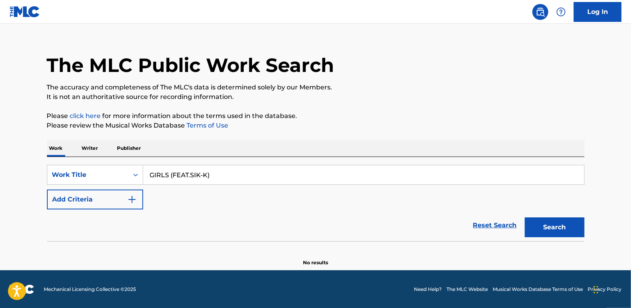
type input "GIRLS (FEAT.SIK-K)"
click at [102, 204] on button "Add Criteria" at bounding box center [95, 200] width 96 height 20
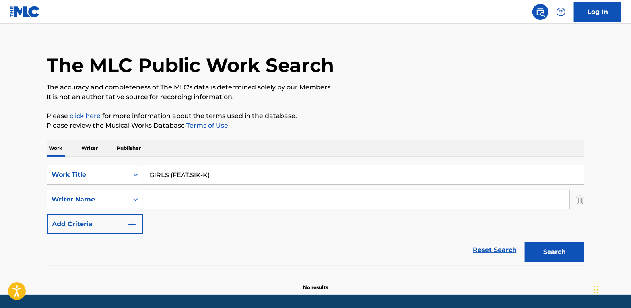
paste input "[PERSON_NAME];"
type input "[PERSON_NAME];"
click at [553, 250] on button "Search" at bounding box center [555, 252] width 60 height 20
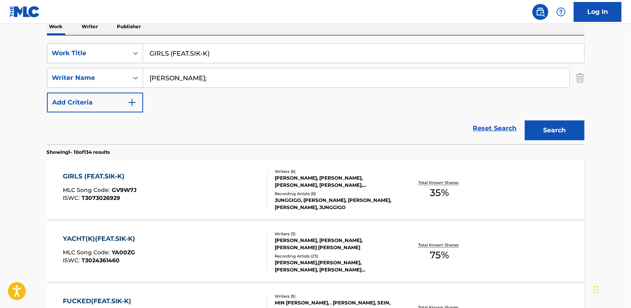
scroll to position [120, 0]
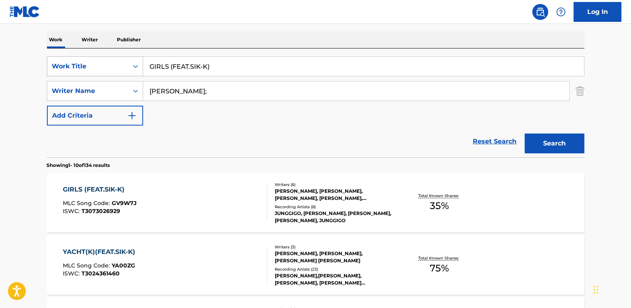
drag, startPoint x: 222, startPoint y: 67, endPoint x: 142, endPoint y: 61, distance: 79.7
click at [142, 61] on div "SearchWithCriteria06c3e48b-bede-4753-a9b3-72113a5c158e Work Title GIRLS (FEAT.S…" at bounding box center [316, 66] width 538 height 20
drag, startPoint x: 493, startPoint y: 142, endPoint x: 375, endPoint y: 141, distance: 118.5
click at [493, 142] on link "Reset Search" at bounding box center [495, 141] width 52 height 17
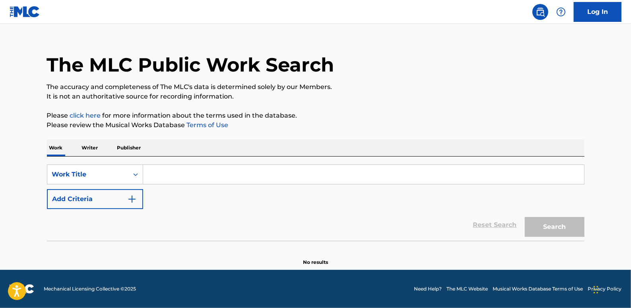
scroll to position [0, 0]
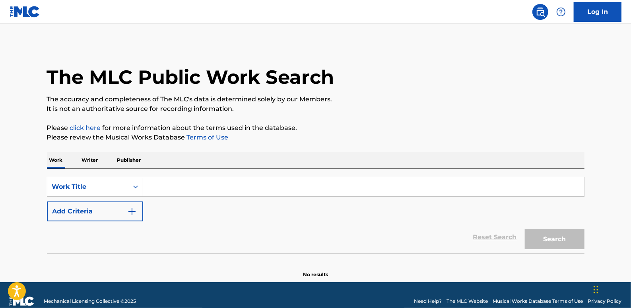
paste input "LET ANGELS DANCE"
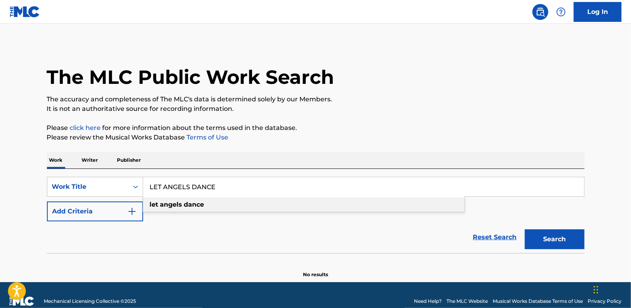
click at [169, 206] on strong "angels" at bounding box center [171, 205] width 22 height 8
type input "let angels dance"
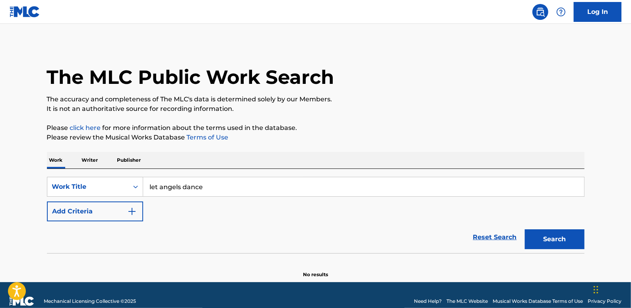
click at [103, 212] on button "Add Criteria" at bounding box center [95, 212] width 96 height 20
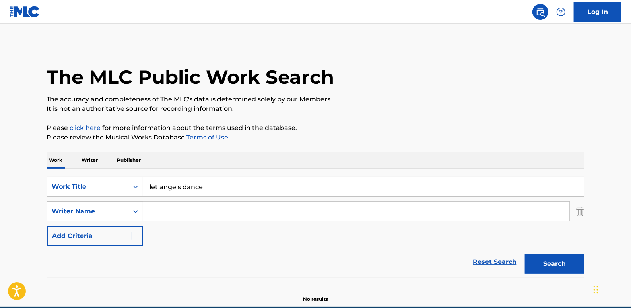
click at [163, 212] on input "Search Form" at bounding box center [356, 211] width 426 height 19
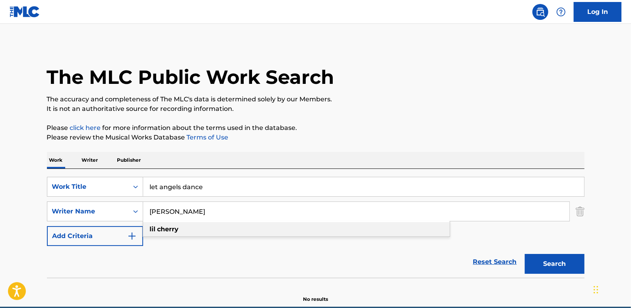
type input "[PERSON_NAME]"
click at [184, 227] on div "[PERSON_NAME]" at bounding box center [296, 229] width 307 height 14
click at [554, 260] on button "Search" at bounding box center [555, 264] width 60 height 20
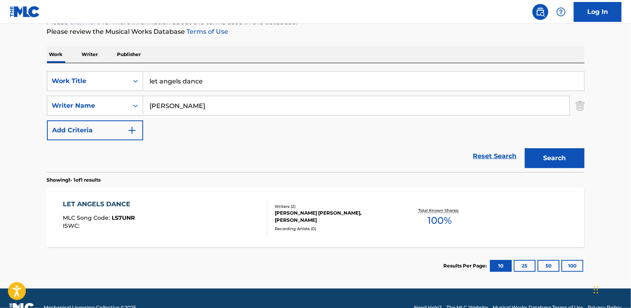
scroll to position [108, 0]
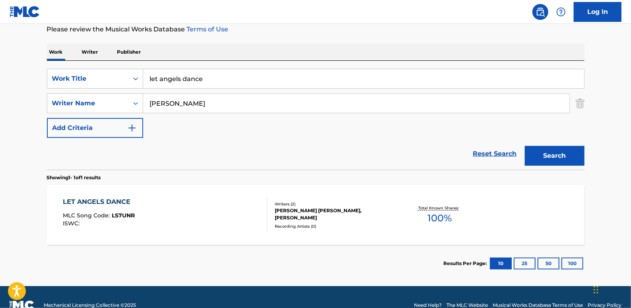
click at [505, 155] on link "Reset Search" at bounding box center [495, 153] width 52 height 17
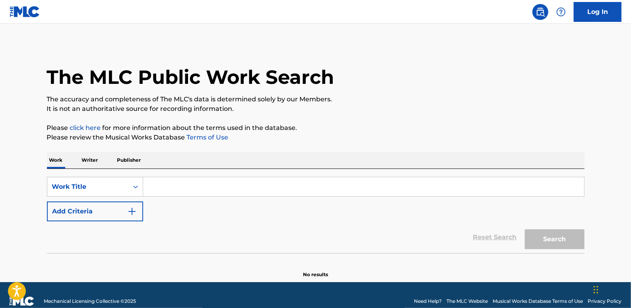
paste input "SPOOKY HOUSE"
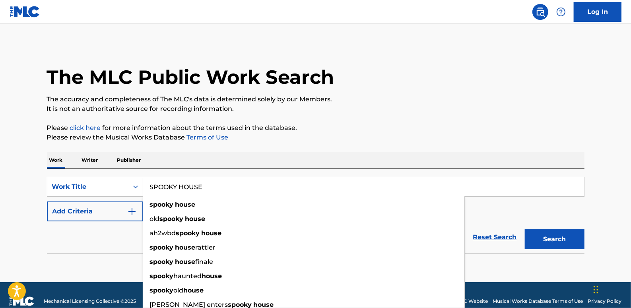
type input "SPOOKY HOUSE"
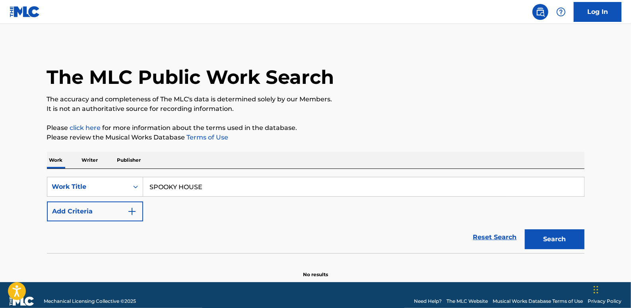
click at [91, 216] on button "Add Criteria" at bounding box center [95, 212] width 96 height 20
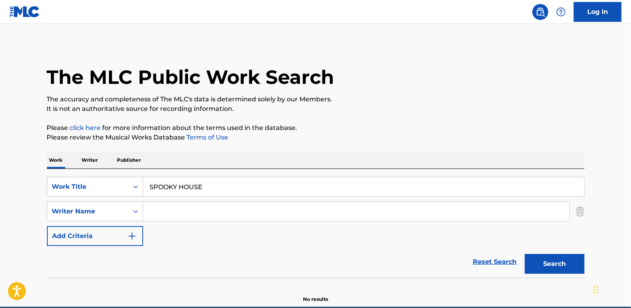
paste input "[PERSON_NAME];"
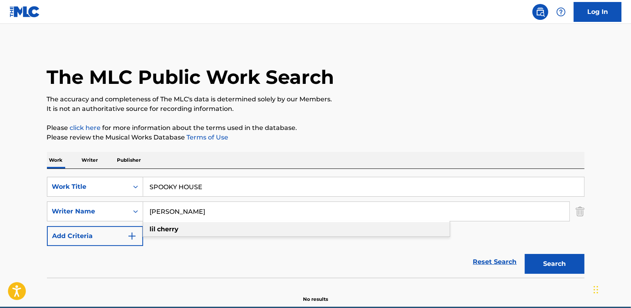
drag, startPoint x: 195, startPoint y: 233, endPoint x: 215, endPoint y: 219, distance: 24.5
click at [195, 233] on div "[PERSON_NAME]" at bounding box center [296, 229] width 307 height 14
type input "[PERSON_NAME]"
drag, startPoint x: 571, startPoint y: 262, endPoint x: 545, endPoint y: 243, distance: 32.0
click at [569, 263] on button "Search" at bounding box center [555, 264] width 60 height 20
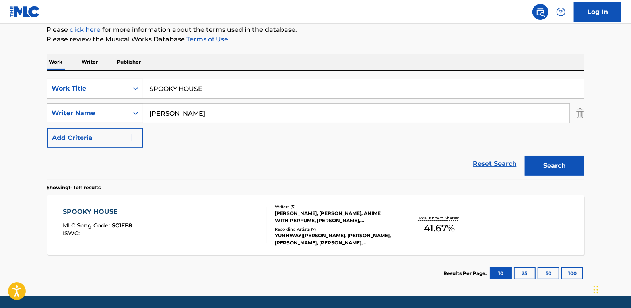
scroll to position [108, 0]
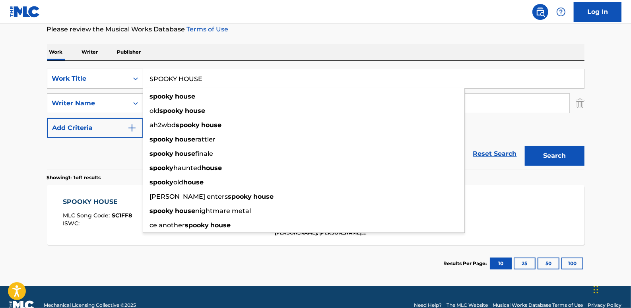
drag, startPoint x: 231, startPoint y: 78, endPoint x: 138, endPoint y: 76, distance: 92.7
click at [138, 76] on div "SearchWithCriteria06c3e48b-bede-4753-a9b3-72113a5c158e Work Title SPOOKY HOUSE …" at bounding box center [316, 79] width 538 height 20
